Goal: Find contact information: Obtain details needed to contact an individual or organization

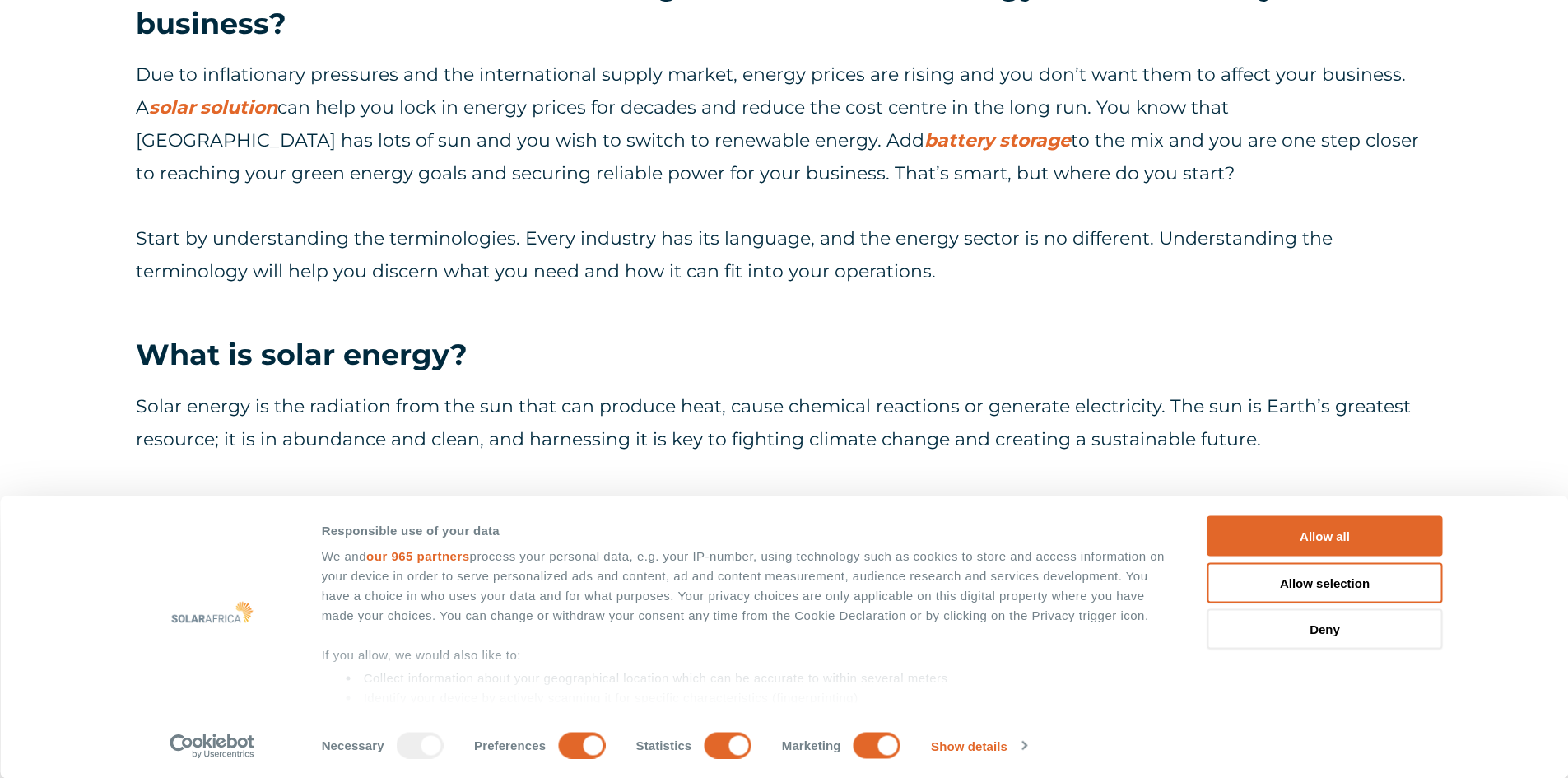
scroll to position [1152, 0]
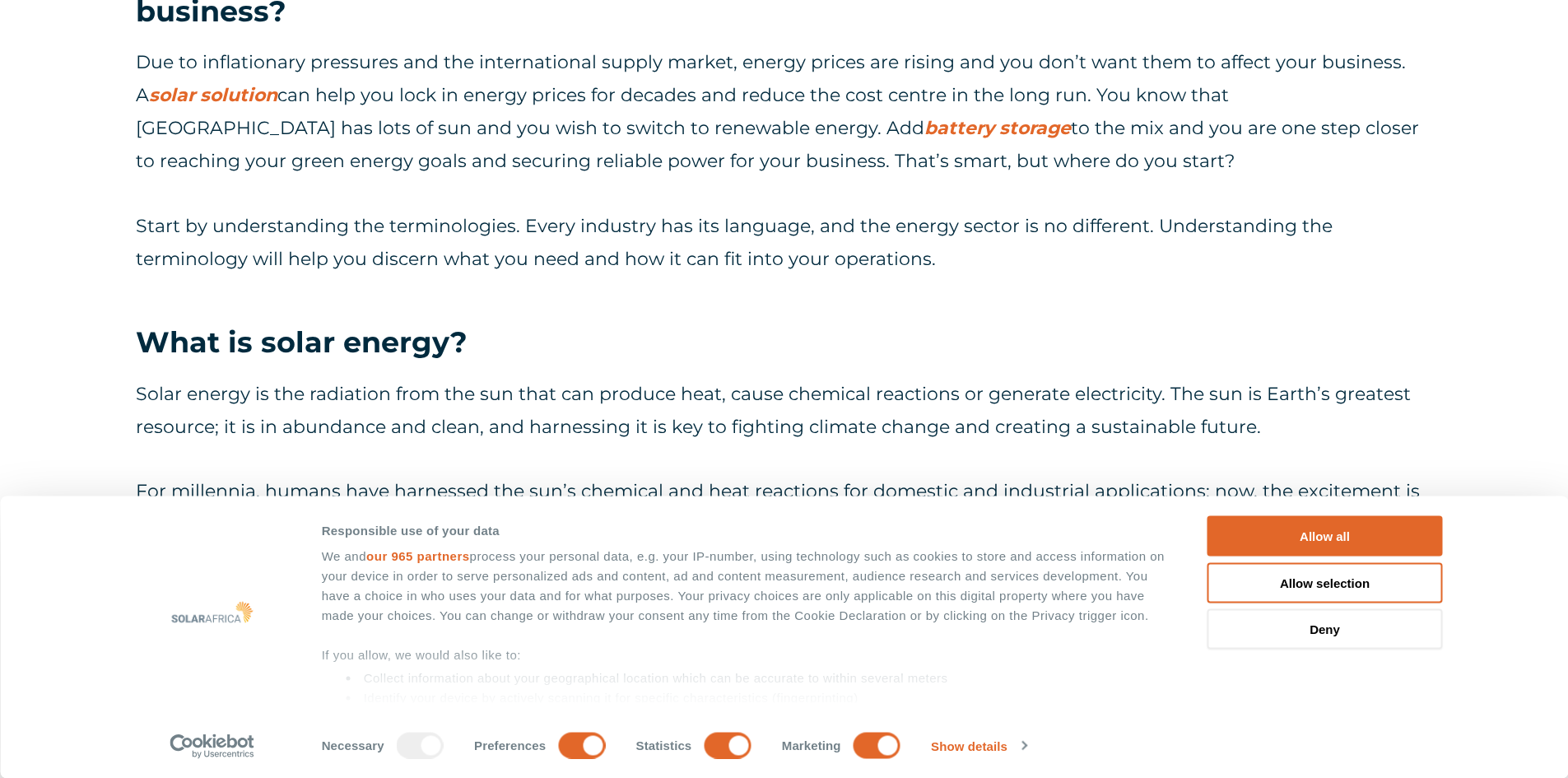
drag, startPoint x: 1314, startPoint y: 529, endPoint x: 1227, endPoint y: 507, distance: 89.7
click at [1314, 529] on button "Allow all" at bounding box center [1325, 536] width 235 height 40
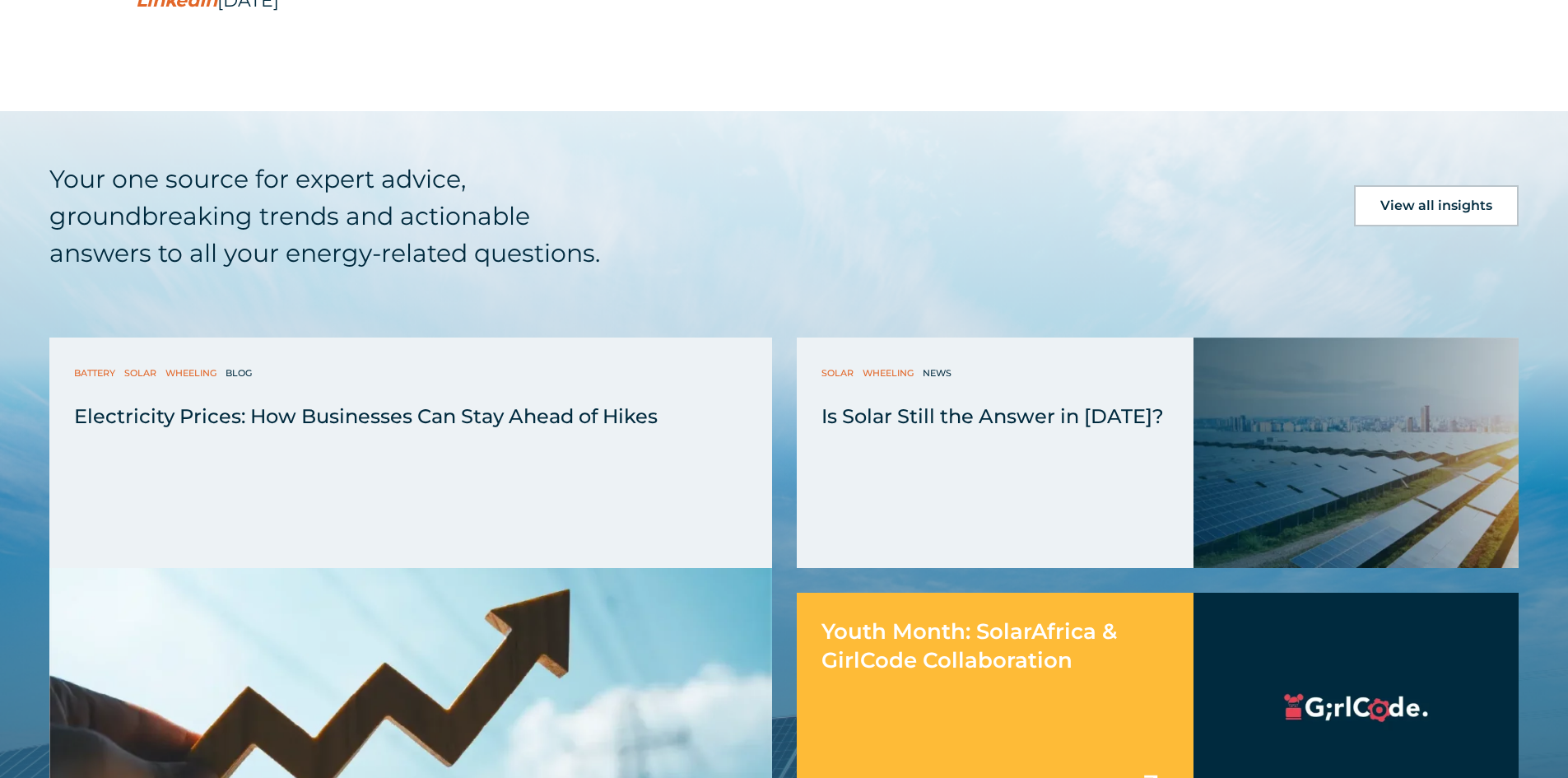
scroll to position [11688, 0]
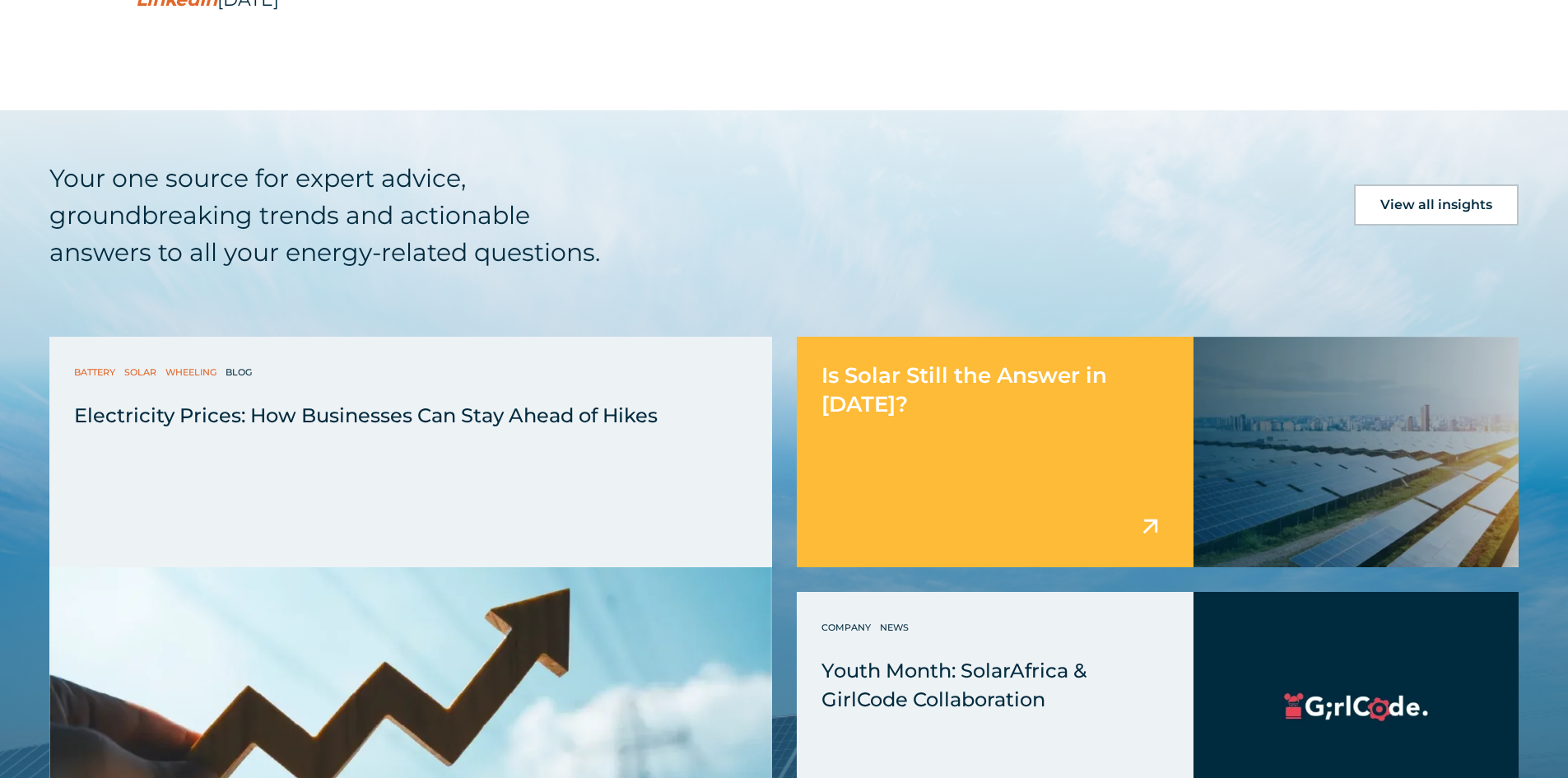
click at [1395, 336] on img at bounding box center [1355, 451] width 325 height 230
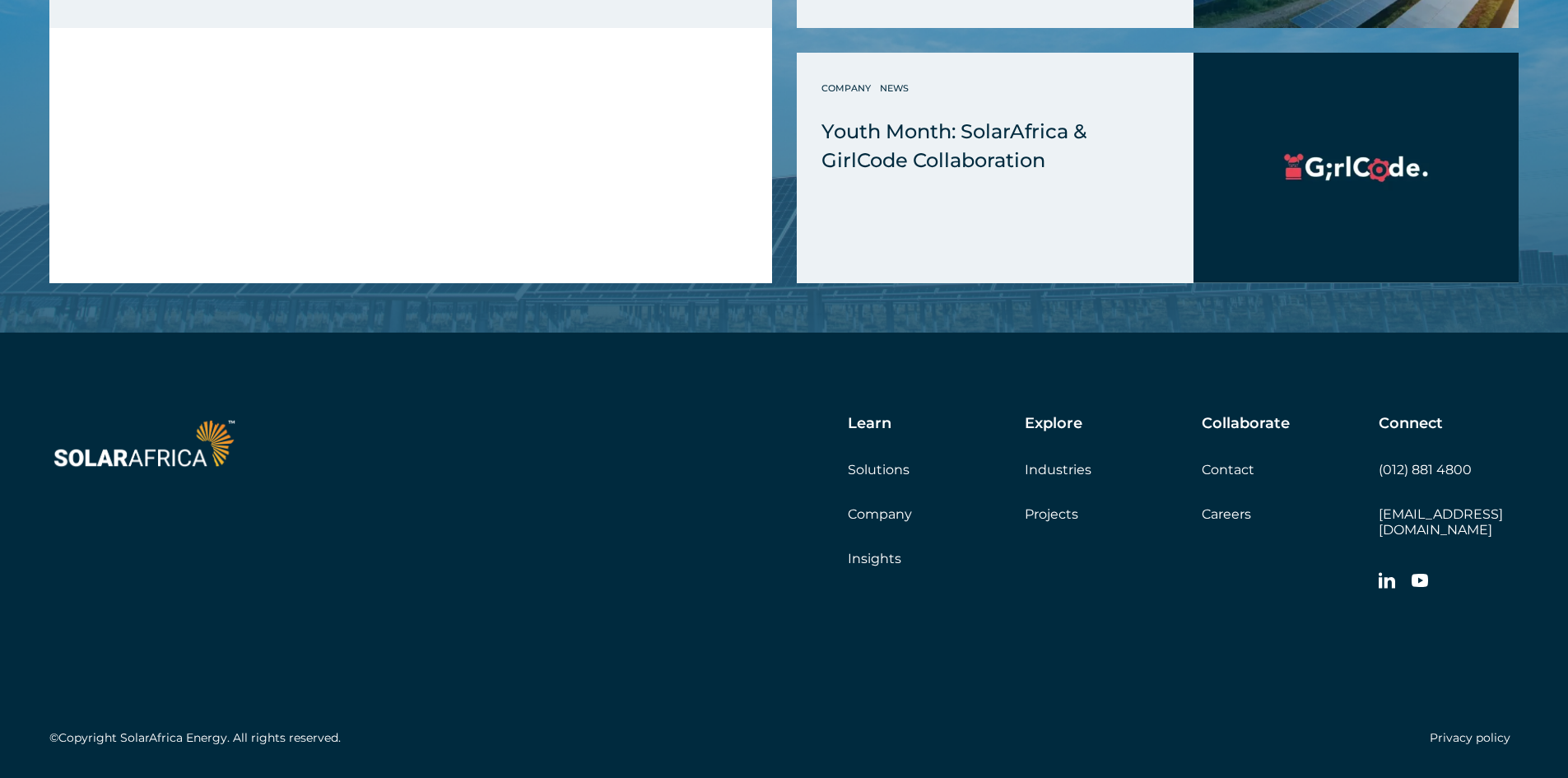
scroll to position [3465, 0]
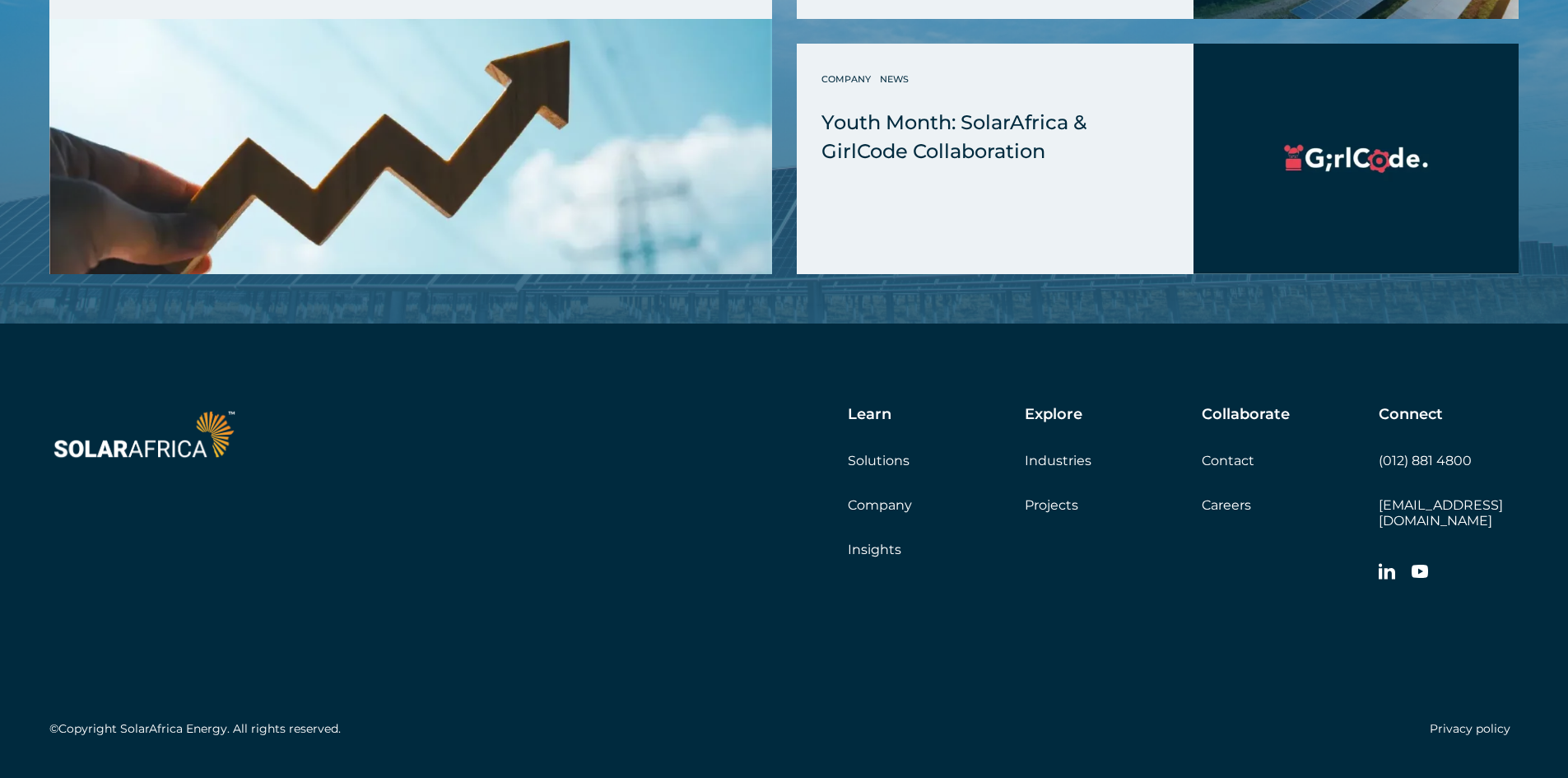
click at [1219, 453] on link "Contact" at bounding box center [1227, 460] width 53 height 16
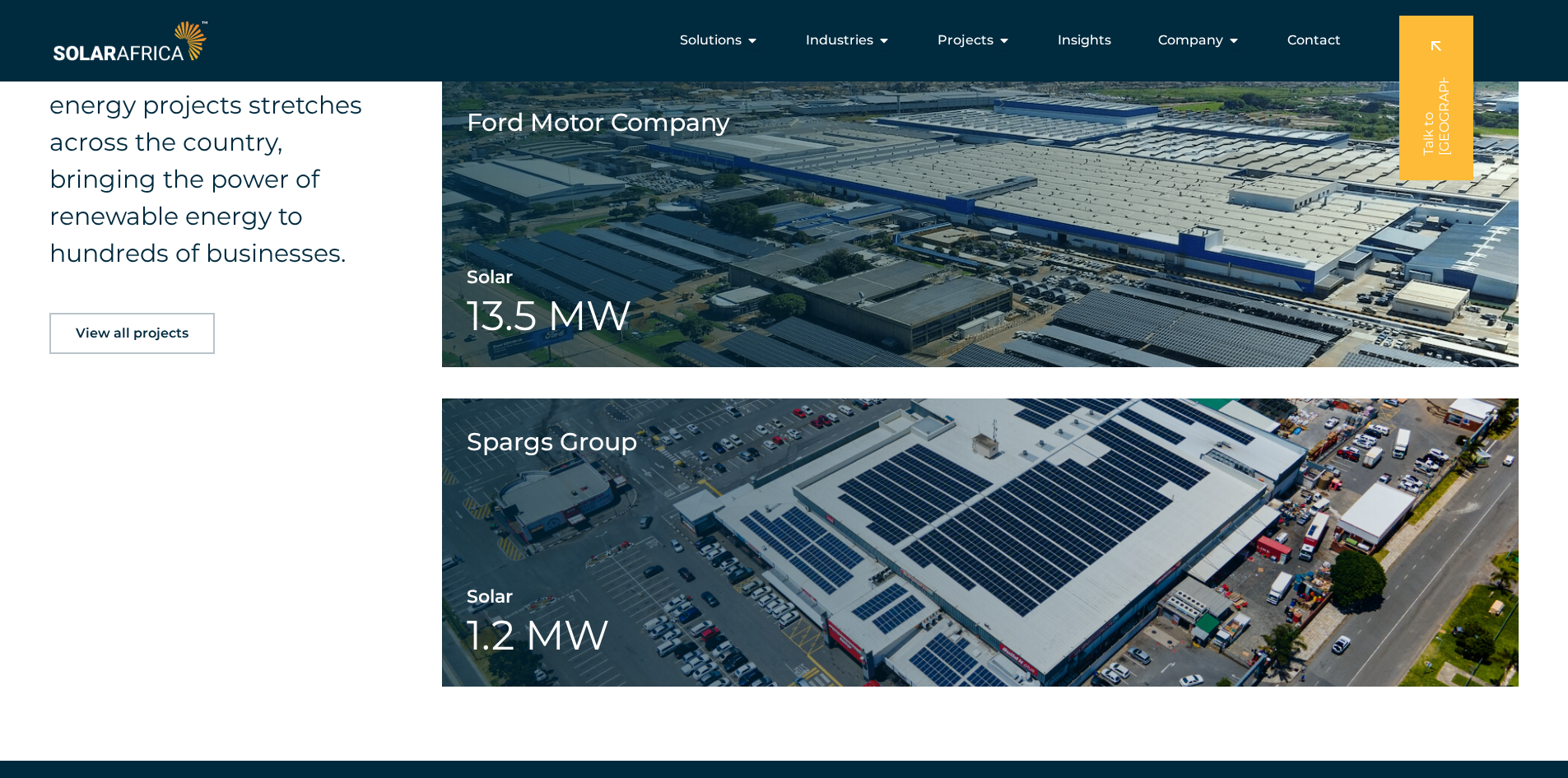
scroll to position [2140, 0]
